Goal: Task Accomplishment & Management: Book appointment/travel/reservation

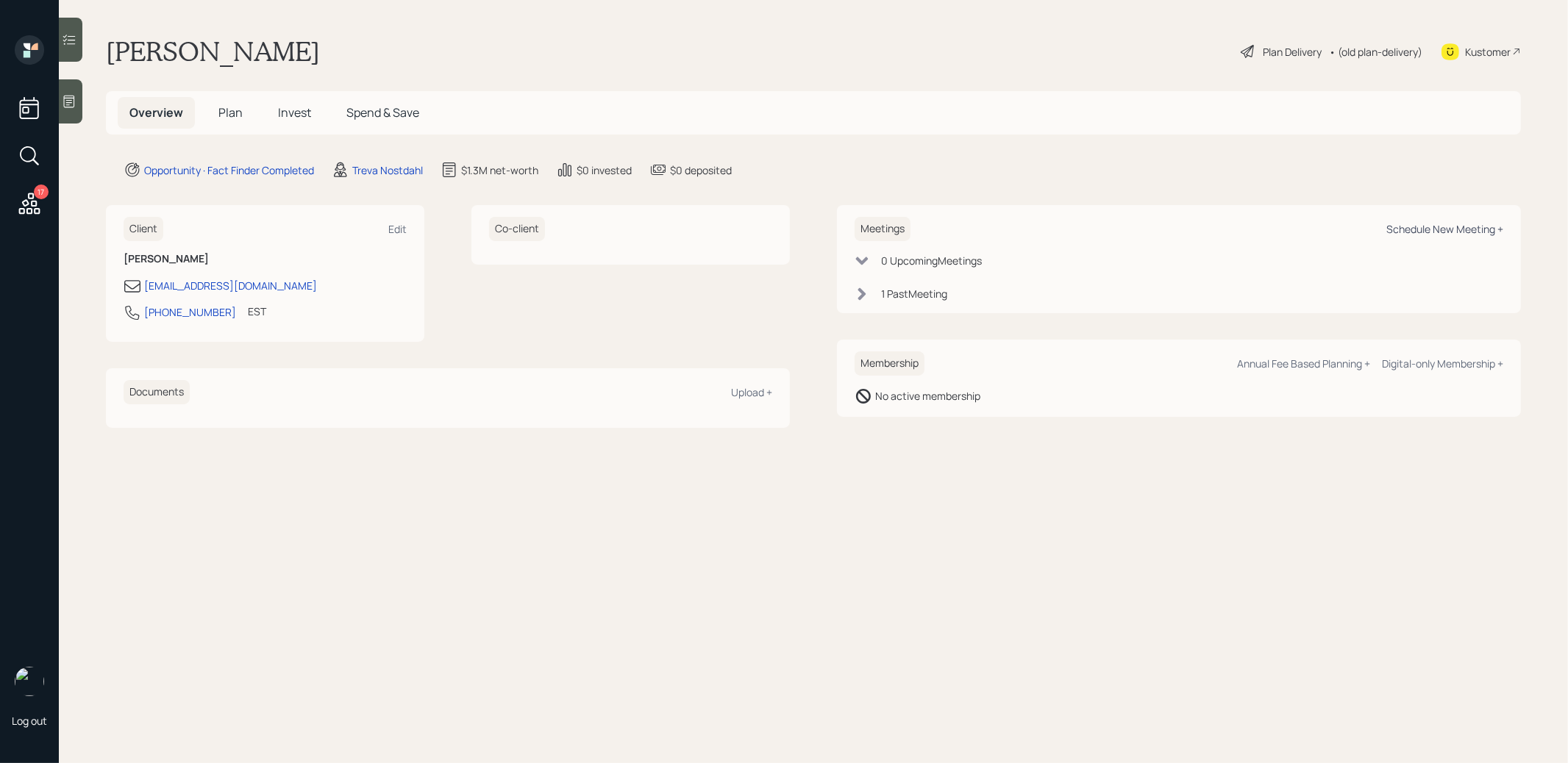
click at [1427, 227] on div "Schedule New Meeting +" at bounding box center [1445, 229] width 117 height 14
select select "8b79112e-3cfb-44f9-89e7-15267fe946c1"
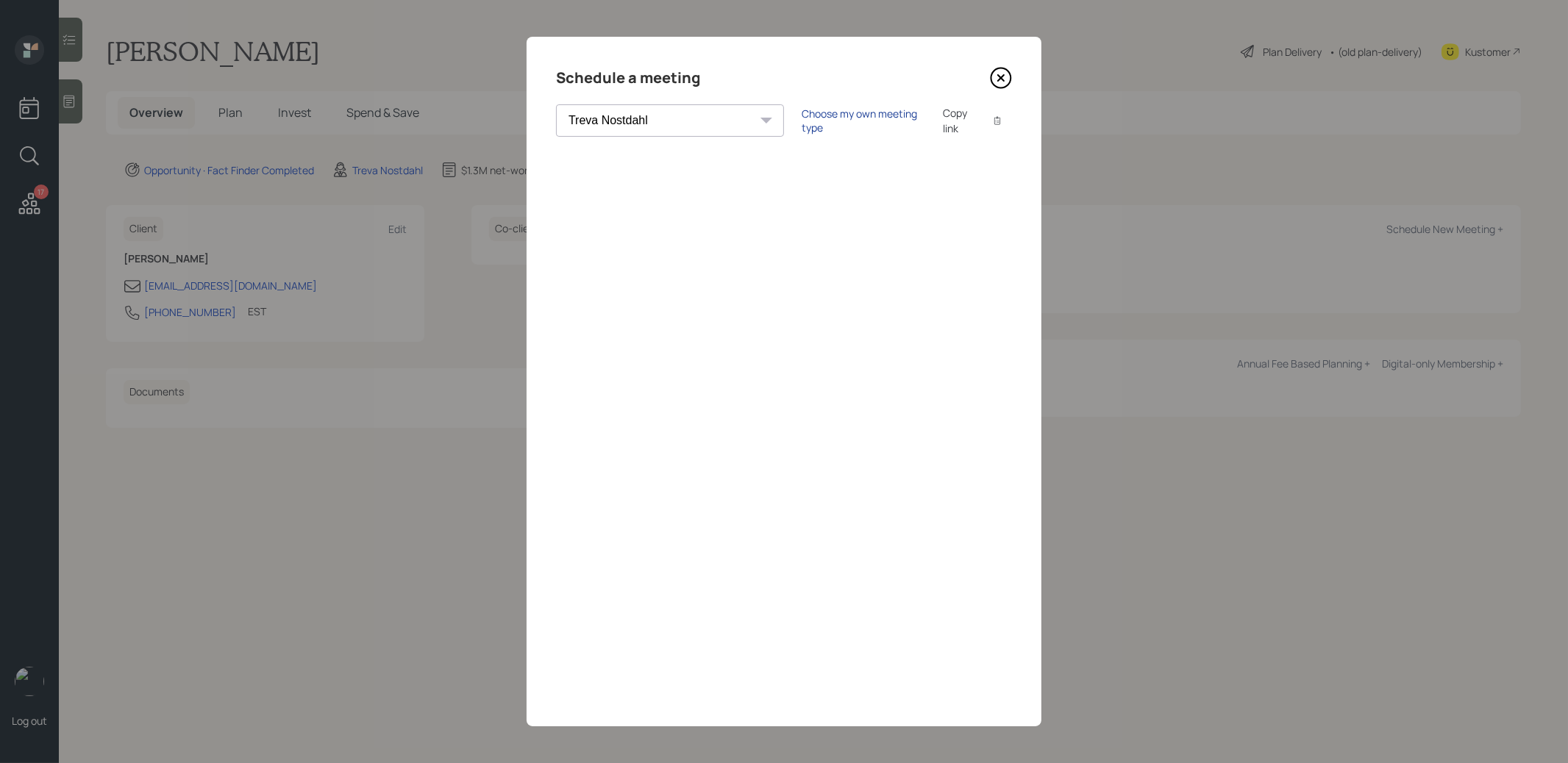
click at [816, 121] on div "Choose my own meeting type" at bounding box center [863, 121] width 124 height 28
